Goal: Information Seeking & Learning: Learn about a topic

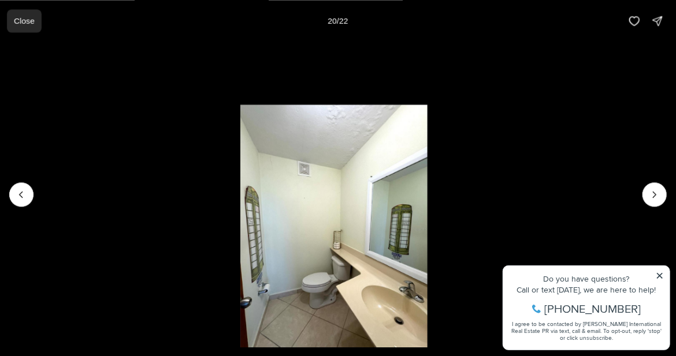
click at [24, 16] on p "Close" at bounding box center [24, 20] width 21 height 9
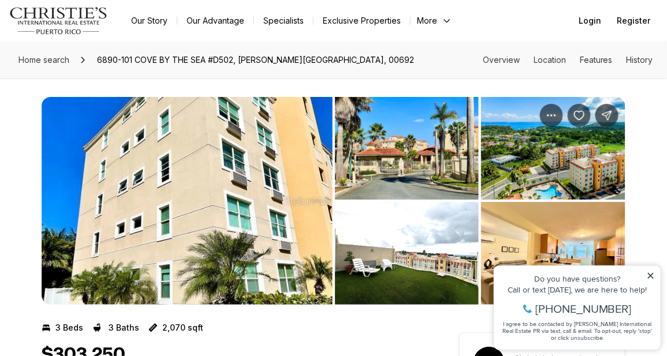
click at [180, 185] on img "View image gallery" at bounding box center [187, 201] width 291 height 208
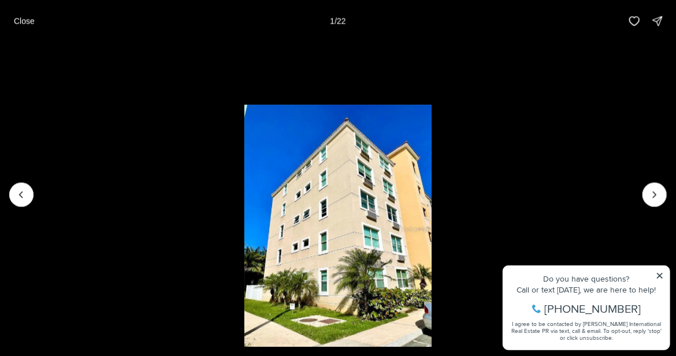
click at [659, 277] on li "1 of 22" at bounding box center [338, 194] width 676 height 305
click at [654, 195] on icon "Next slide" at bounding box center [654, 195] width 12 height 12
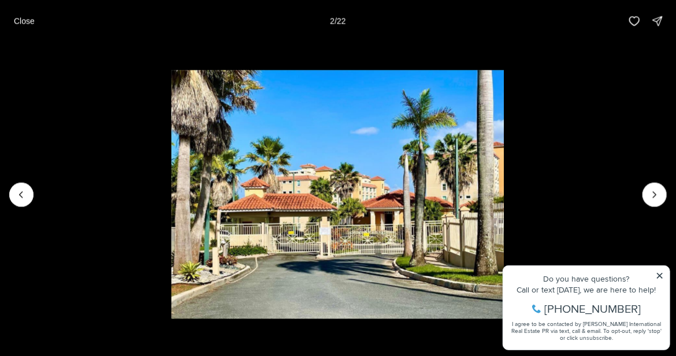
click at [659, 275] on li "2 of 22" at bounding box center [338, 194] width 676 height 305
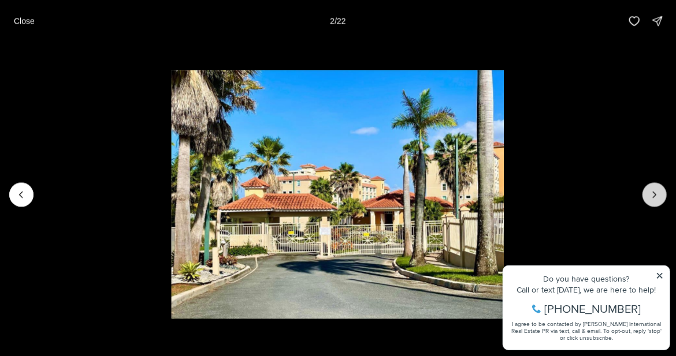
click at [655, 192] on icon "Next slide" at bounding box center [654, 195] width 12 height 12
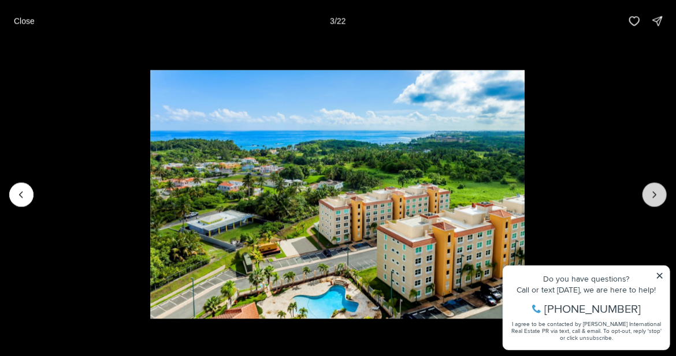
click at [653, 192] on icon "Next slide" at bounding box center [654, 195] width 12 height 12
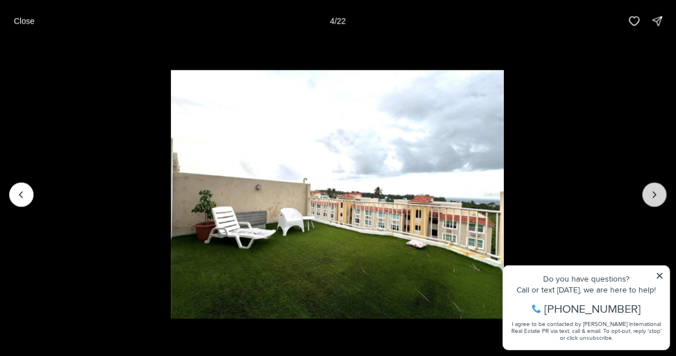
click at [653, 192] on icon "Next slide" at bounding box center [654, 195] width 12 height 12
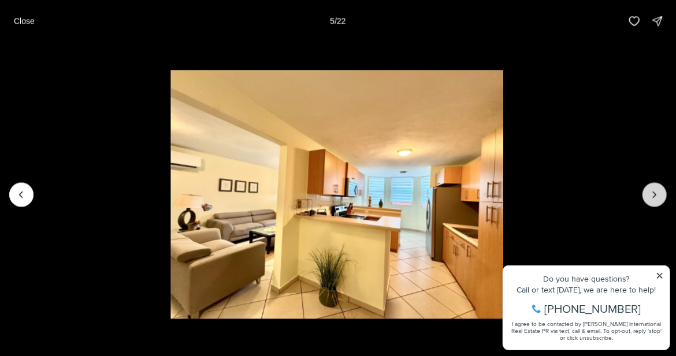
click at [656, 190] on icon "Next slide" at bounding box center [654, 195] width 12 height 12
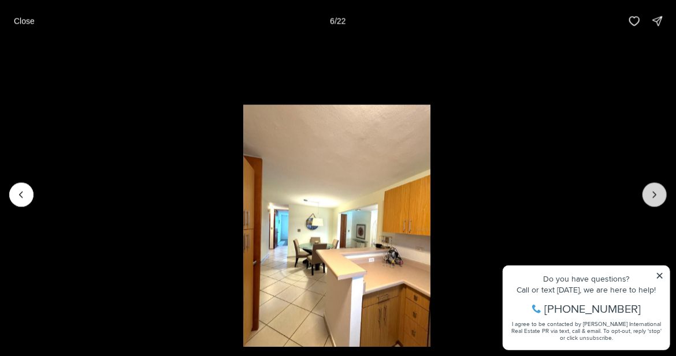
click at [656, 190] on icon "Next slide" at bounding box center [654, 195] width 12 height 12
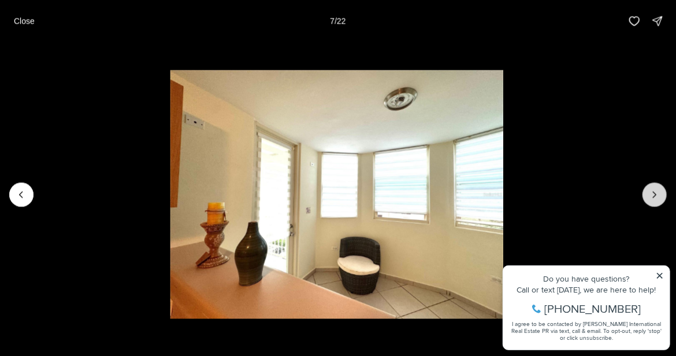
click at [656, 189] on icon "Next slide" at bounding box center [654, 195] width 12 height 12
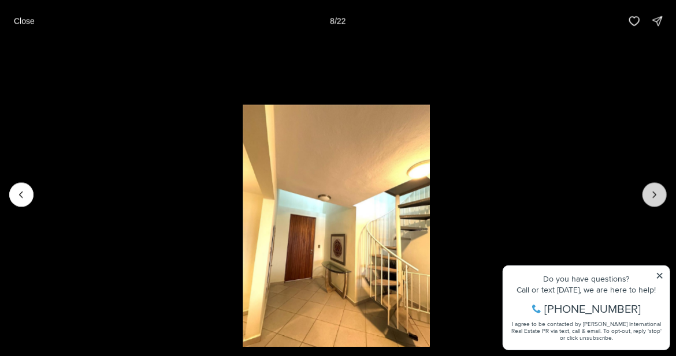
click at [656, 189] on icon "Next slide" at bounding box center [654, 195] width 12 height 12
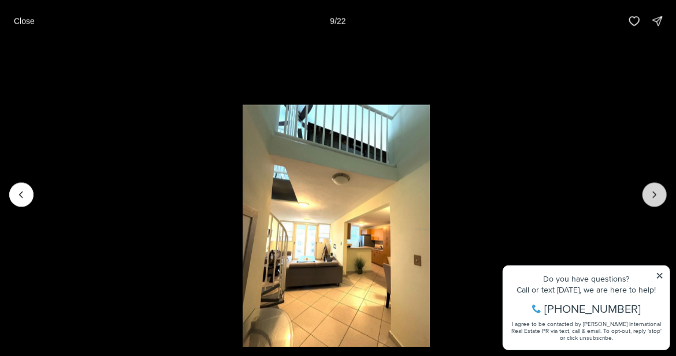
click at [656, 189] on icon "Next slide" at bounding box center [654, 195] width 12 height 12
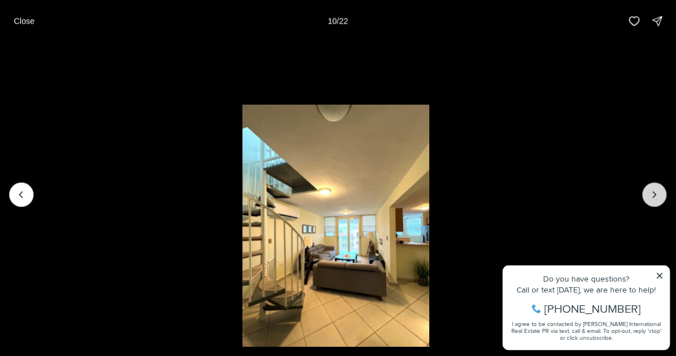
click at [656, 195] on icon "Next slide" at bounding box center [654, 195] width 12 height 12
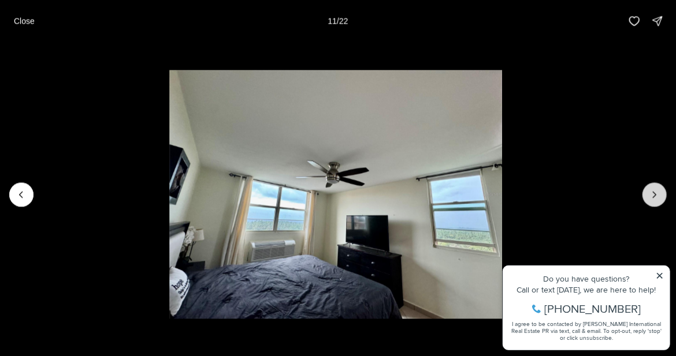
click at [656, 195] on icon "Next slide" at bounding box center [654, 195] width 12 height 12
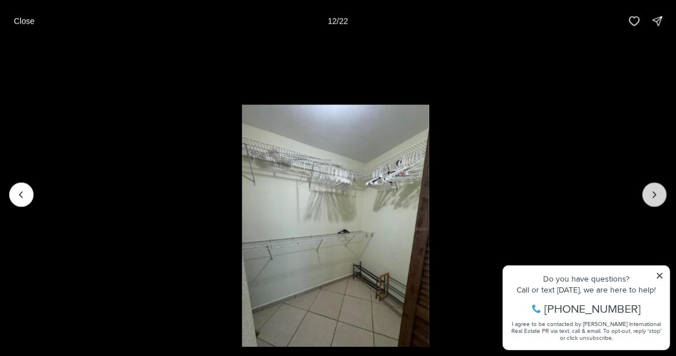
click at [656, 195] on icon "Next slide" at bounding box center [654, 195] width 12 height 12
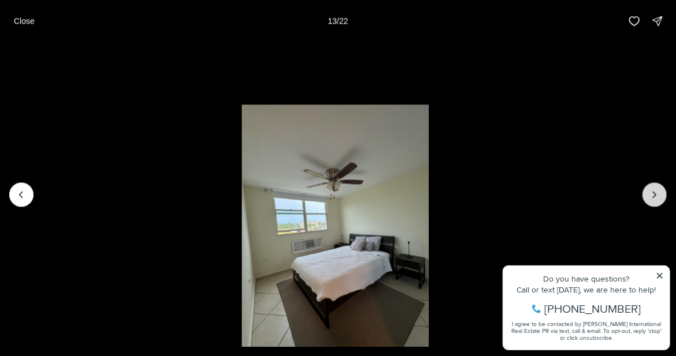
click at [656, 195] on icon "Next slide" at bounding box center [654, 195] width 12 height 12
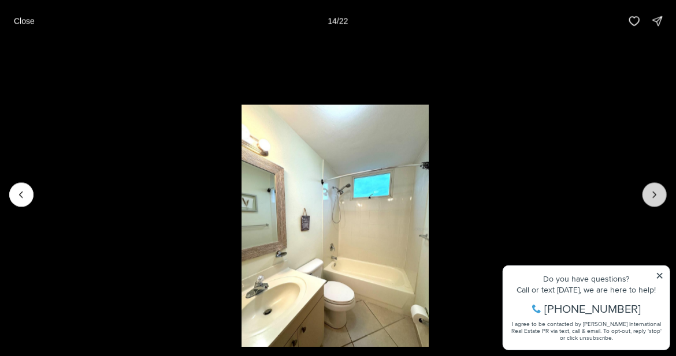
click at [656, 193] on icon "Next slide" at bounding box center [654, 195] width 12 height 12
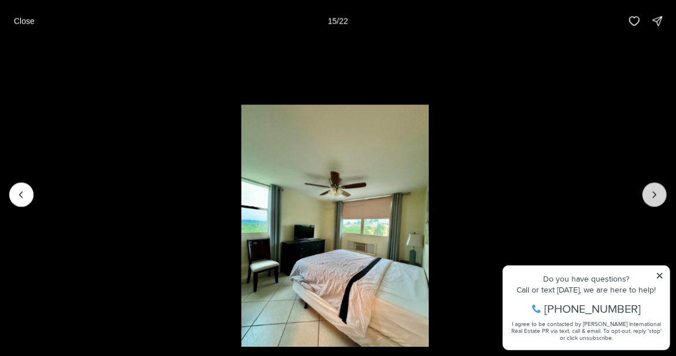
click at [656, 193] on icon "Next slide" at bounding box center [654, 195] width 12 height 12
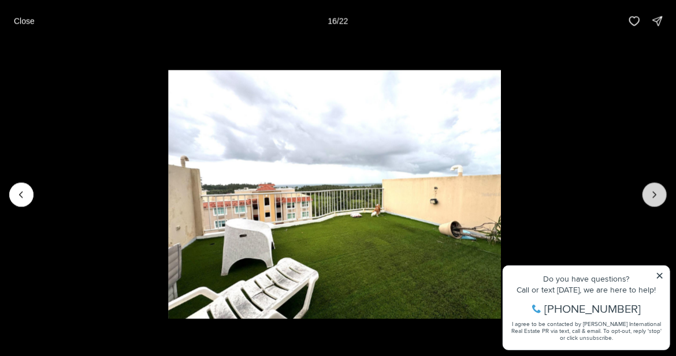
click at [650, 195] on icon "Next slide" at bounding box center [654, 195] width 12 height 12
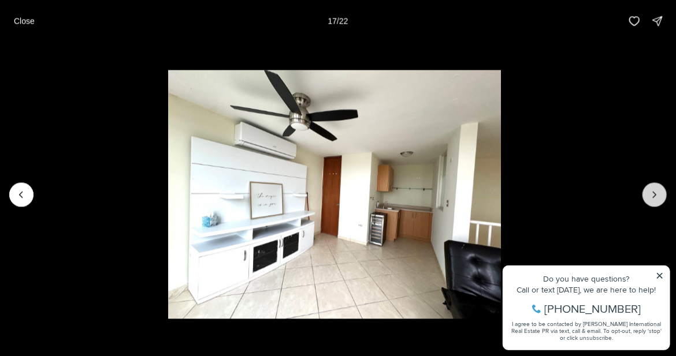
click at [656, 196] on icon "Next slide" at bounding box center [654, 195] width 12 height 12
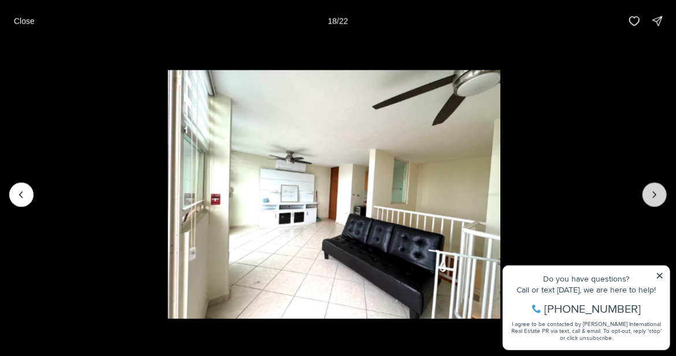
click at [656, 196] on icon "Next slide" at bounding box center [654, 195] width 12 height 12
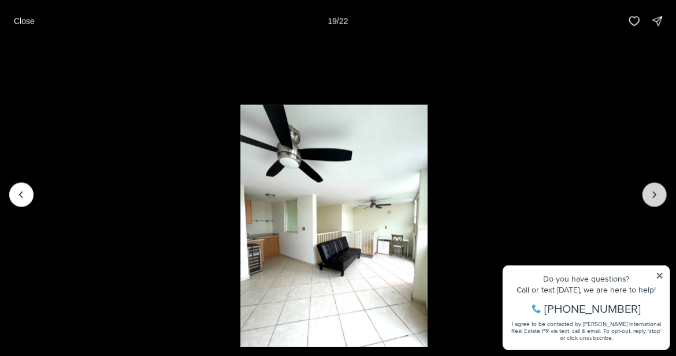
click at [652, 195] on icon "Next slide" at bounding box center [654, 195] width 12 height 12
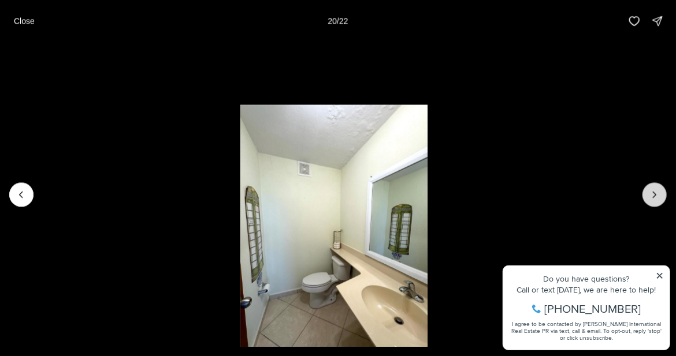
click at [653, 199] on icon "Next slide" at bounding box center [654, 195] width 12 height 12
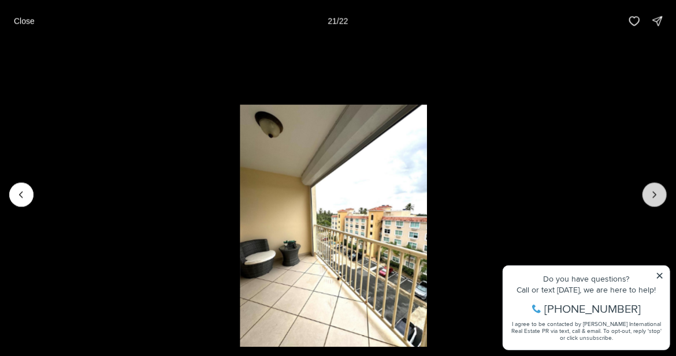
click at [653, 199] on icon "Next slide" at bounding box center [654, 195] width 12 height 12
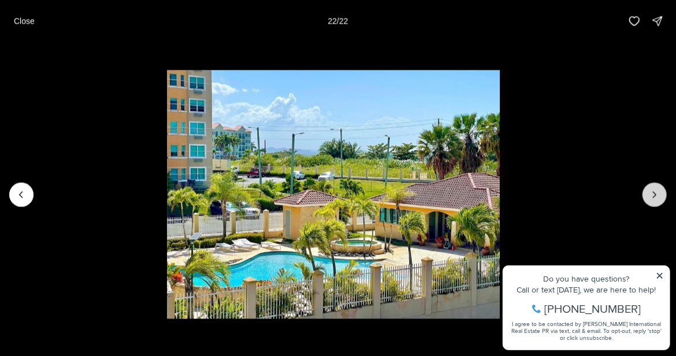
click at [653, 199] on div at bounding box center [654, 194] width 24 height 24
click at [14, 17] on p "Close" at bounding box center [24, 20] width 21 height 9
